Goal: Information Seeking & Learning: Find specific fact

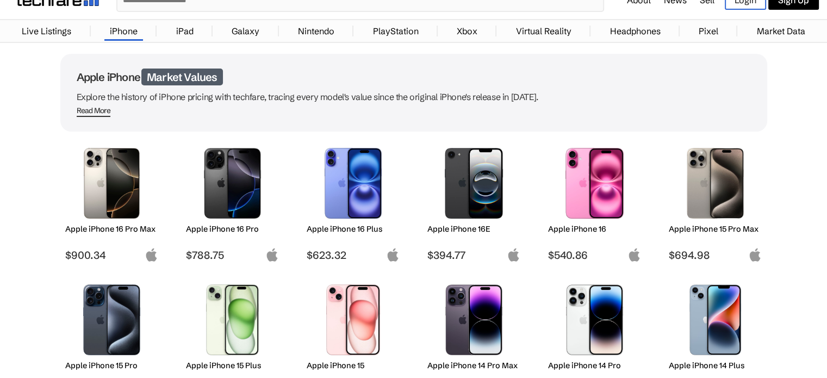
scroll to position [109, 0]
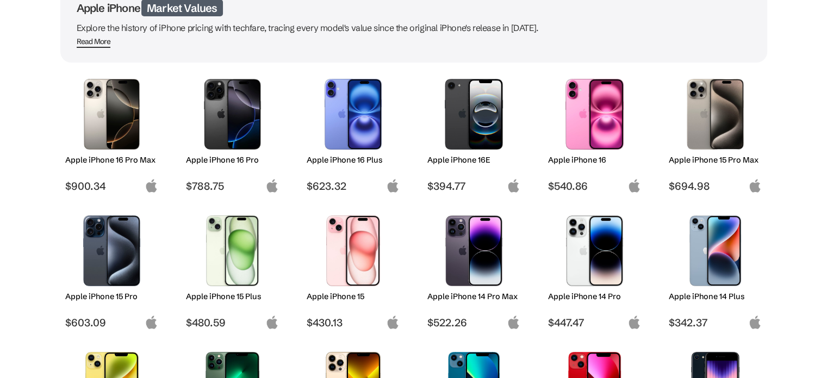
click at [708, 142] on img at bounding box center [715, 114] width 77 height 71
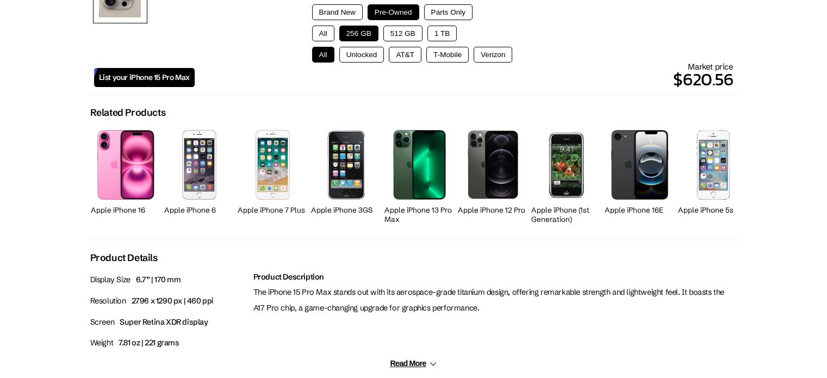
scroll to position [217, 0]
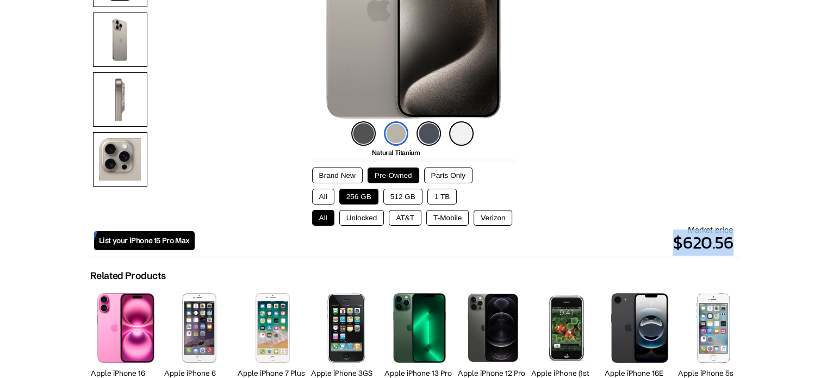
drag, startPoint x: 735, startPoint y: 242, endPoint x: 655, endPoint y: 240, distance: 79.9
copy p "$620.56"
